Goal: Information Seeking & Learning: Learn about a topic

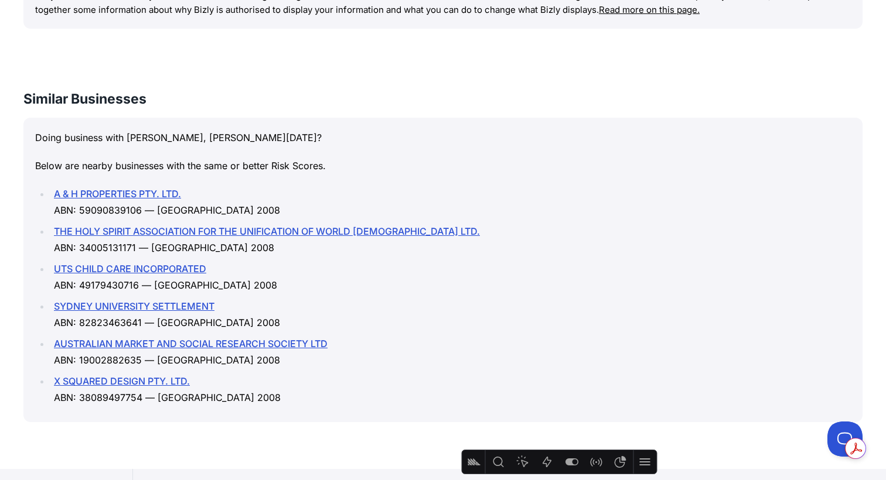
scroll to position [1658, 0]
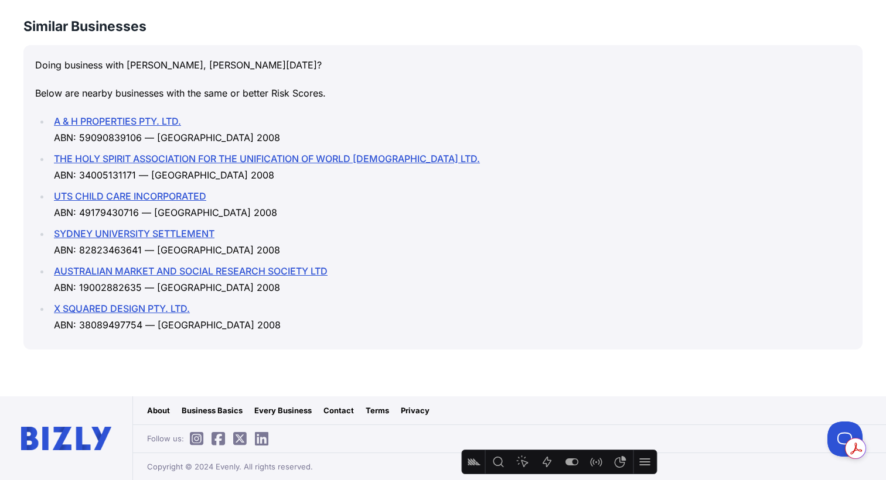
click at [339, 258] on link "Contact" at bounding box center [338, 411] width 30 height 12
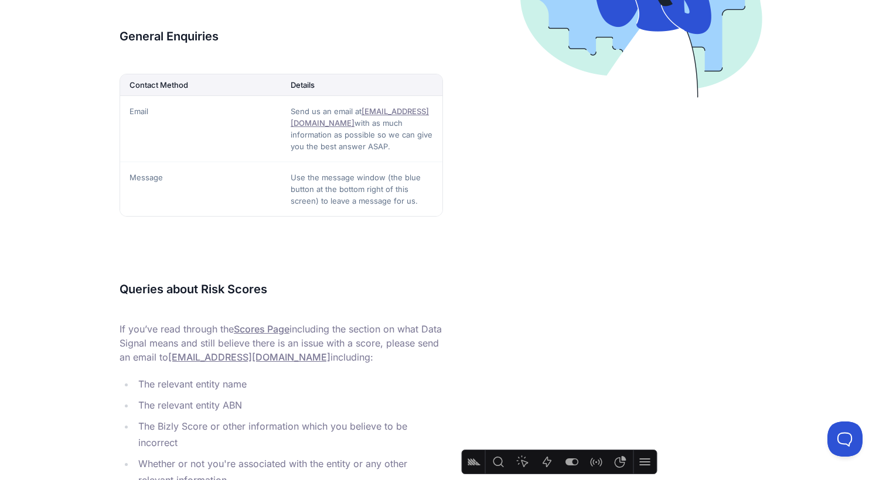
scroll to position [504, 0]
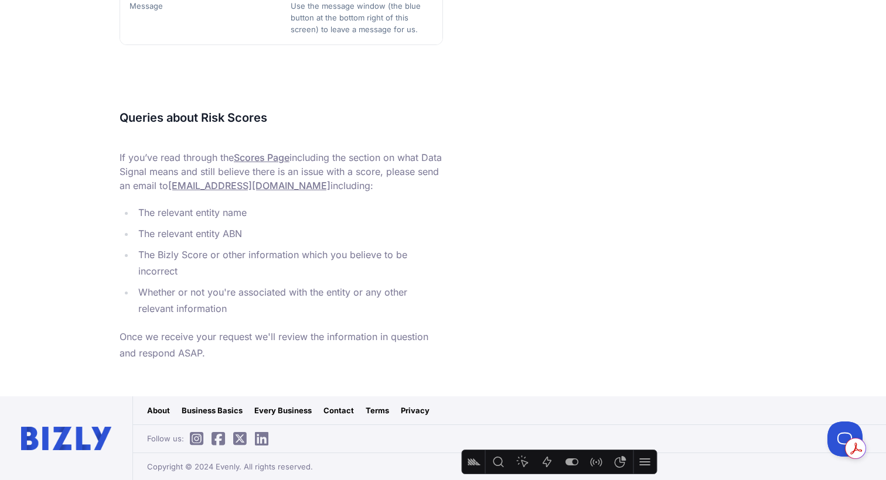
click at [224, 411] on link "Business Basics" at bounding box center [212, 411] width 61 height 12
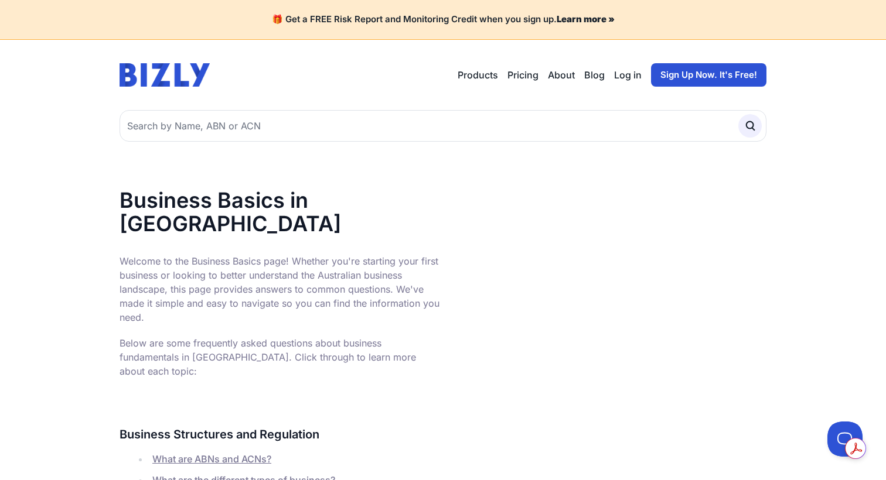
click at [210, 451] on li "What are ABNs and ACNs?" at bounding box center [296, 459] width 294 height 16
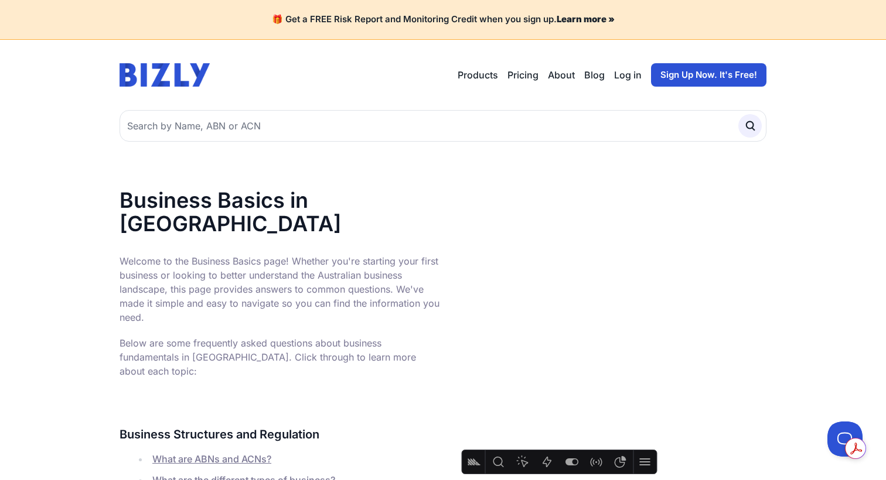
click at [209, 453] on link "What are ABNs and ACNs?" at bounding box center [211, 459] width 119 height 12
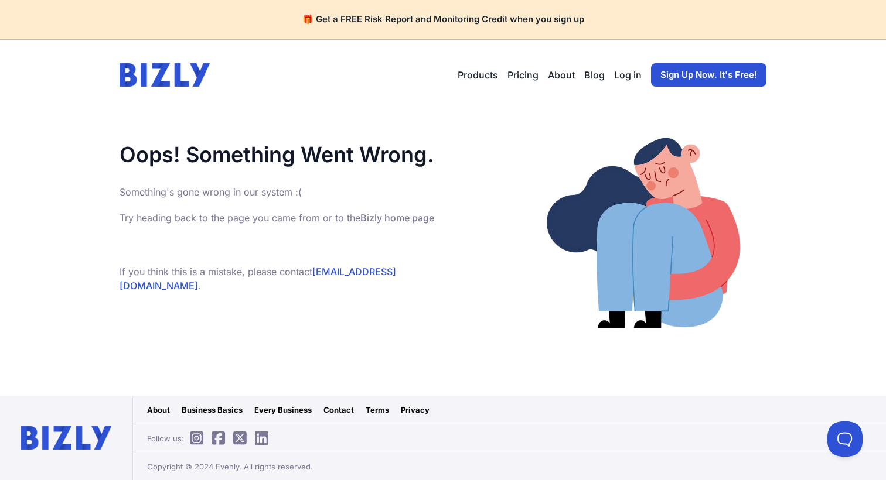
click at [380, 217] on link "Bizly home page" at bounding box center [397, 218] width 74 height 12
